Goal: Navigation & Orientation: Go to known website

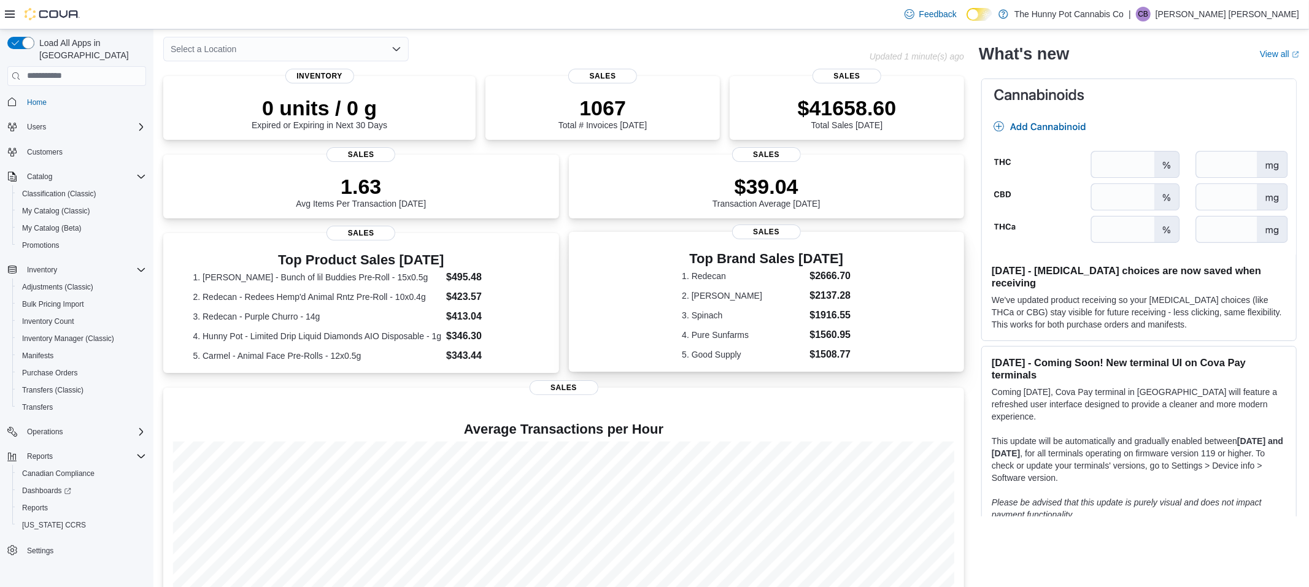
scroll to position [109, 0]
